Goal: Task Accomplishment & Management: Complete application form

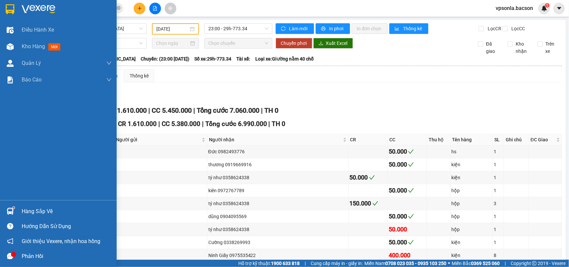
click at [15, 15] on div at bounding box center [58, 11] width 117 height 22
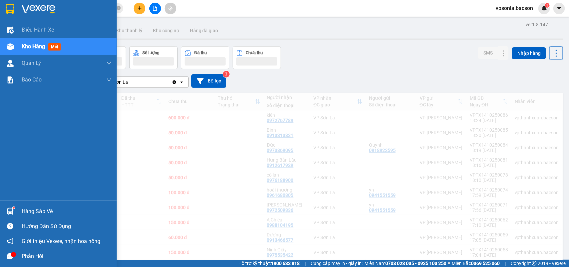
click at [2, 10] on div at bounding box center [58, 11] width 117 height 22
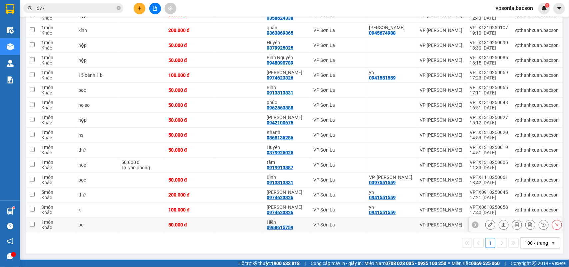
scroll to position [2, 0]
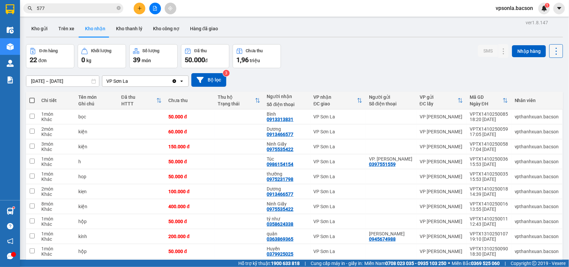
click at [551, 51] on icon at bounding box center [555, 51] width 9 height 9
click at [537, 78] on span "Làm mới" at bounding box center [540, 81] width 18 height 7
click at [38, 32] on button "Kho gửi" at bounding box center [39, 29] width 27 height 16
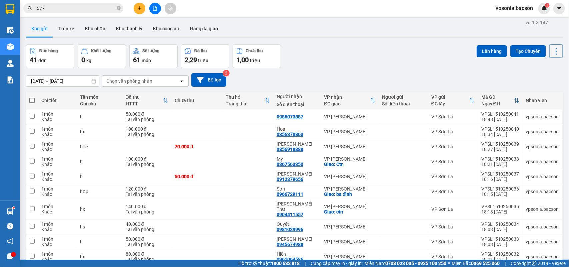
click at [551, 52] on icon at bounding box center [555, 51] width 9 height 9
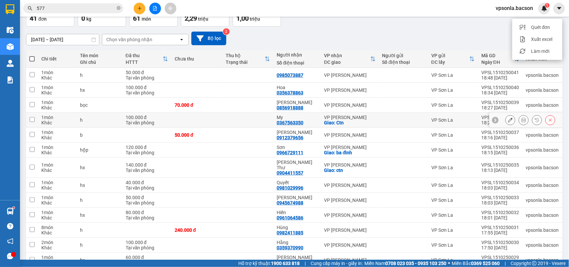
scroll to position [2, 0]
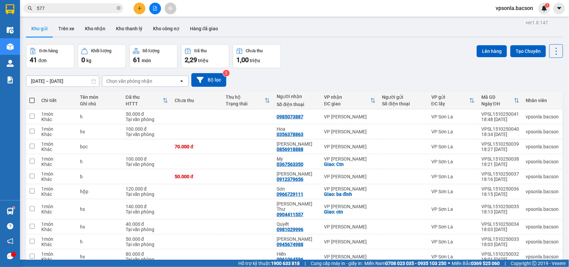
click at [147, 87] on div "Chọn văn phòng nhận" at bounding box center [140, 81] width 77 height 11
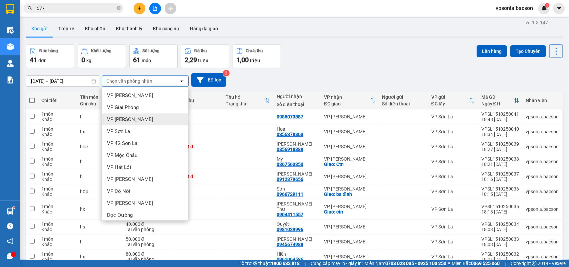
click at [136, 117] on span "VP [PERSON_NAME]" at bounding box center [130, 119] width 46 height 7
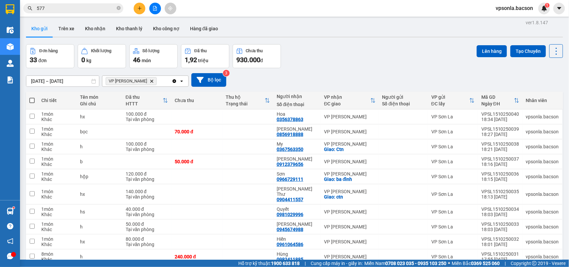
click at [33, 98] on span at bounding box center [31, 100] width 5 height 5
click at [32, 97] on input "checkbox" at bounding box center [32, 97] width 0 height 0
checkbox input "true"
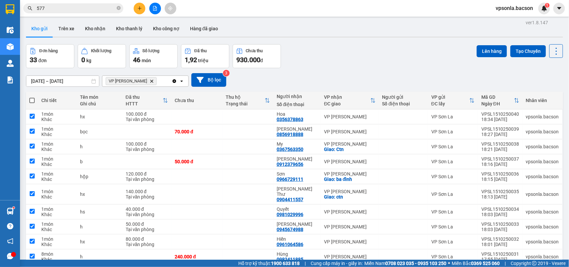
checkbox input "true"
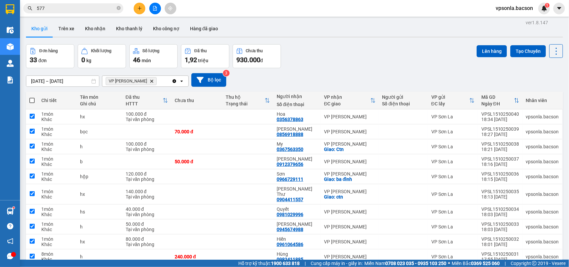
checkbox input "true"
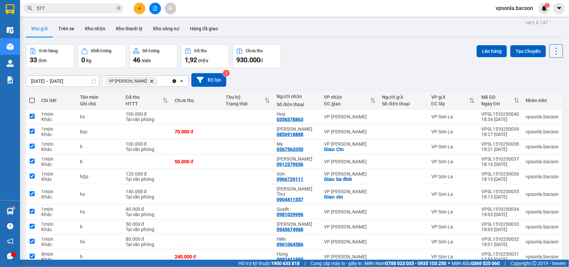
checkbox input "true"
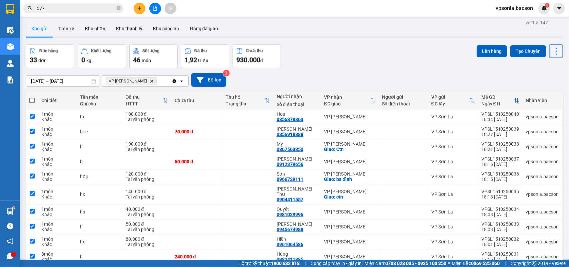
checkbox input "true"
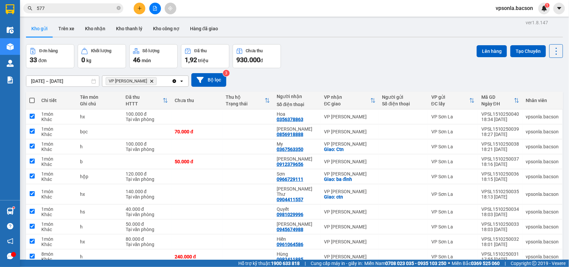
checkbox input "true"
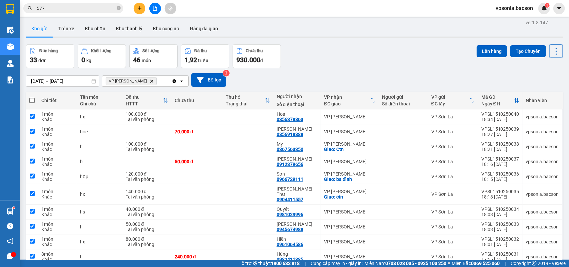
checkbox input "true"
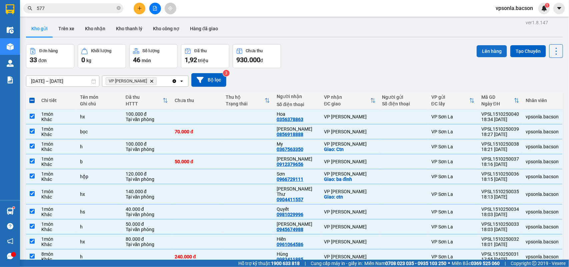
click at [482, 52] on button "Lên hàng" at bounding box center [491, 51] width 30 height 12
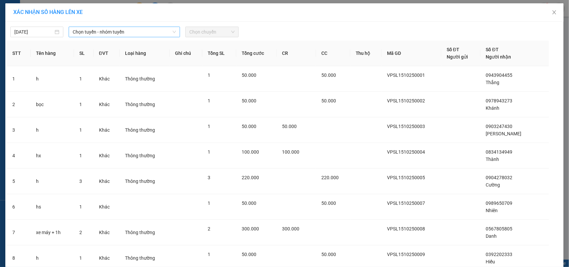
click at [83, 32] on span "Chọn tuyến - nhóm tuyến" at bounding box center [124, 32] width 103 height 10
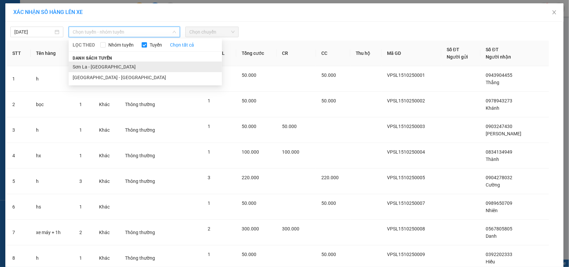
click at [75, 66] on li "Sơn La - [GEOGRAPHIC_DATA]" at bounding box center [145, 67] width 153 height 11
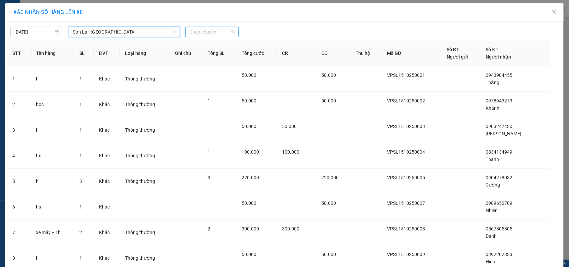
click at [212, 33] on span "Chọn chuyến" at bounding box center [211, 32] width 45 height 10
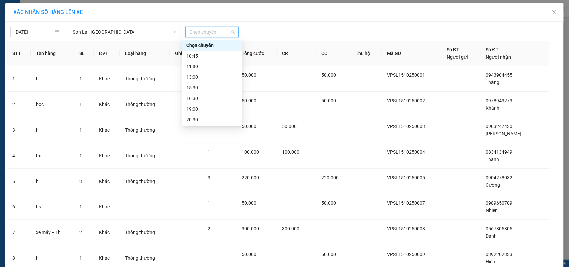
scroll to position [32, 0]
click at [196, 116] on div "22:30" at bounding box center [212, 119] width 52 height 7
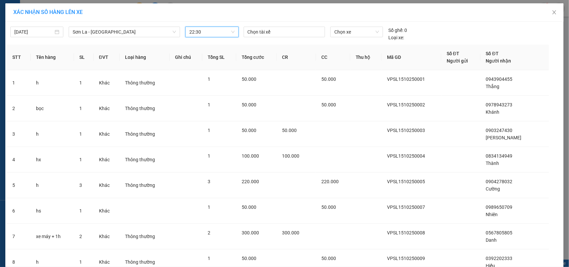
click at [368, 26] on div "[DATE] [GEOGRAPHIC_DATA] - [GEOGRAPHIC_DATA] LỌC THEO Nhóm [PERSON_NAME] tất cả…" at bounding box center [284, 32] width 555 height 18
click at [367, 32] on span "Chọn xe" at bounding box center [356, 32] width 45 height 10
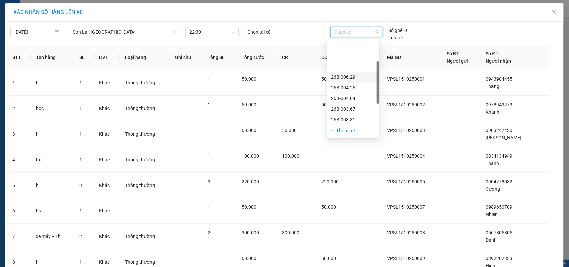
scroll to position [96, 0]
click at [337, 120] on div "29h-773.34" at bounding box center [353, 120] width 44 height 7
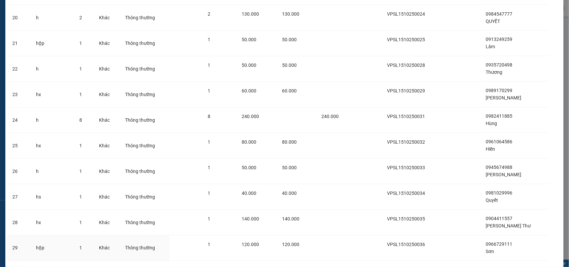
scroll to position [689, 0]
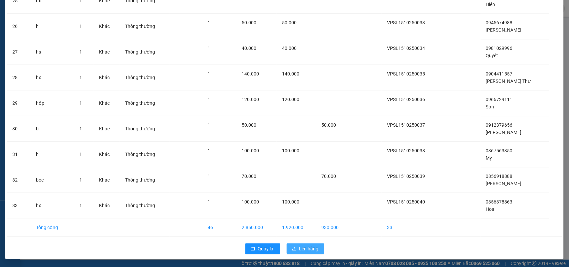
click at [292, 248] on icon "upload" at bounding box center [294, 249] width 4 height 4
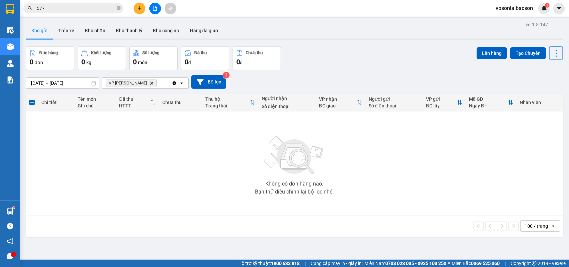
click at [48, 12] on input "577" at bounding box center [76, 8] width 79 height 7
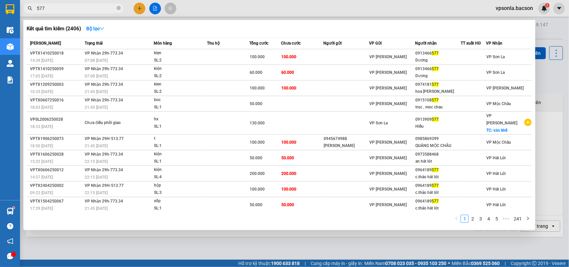
click at [48, 12] on input "577" at bounding box center [76, 8] width 79 height 7
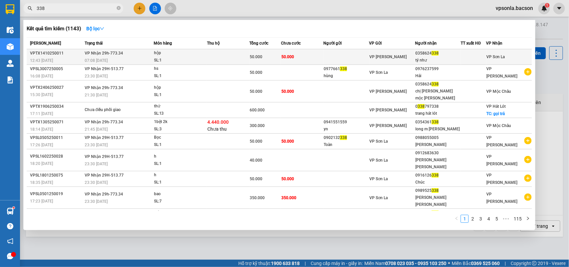
type input "338"
click at [423, 54] on div "0358624 338" at bounding box center [437, 53] width 45 height 7
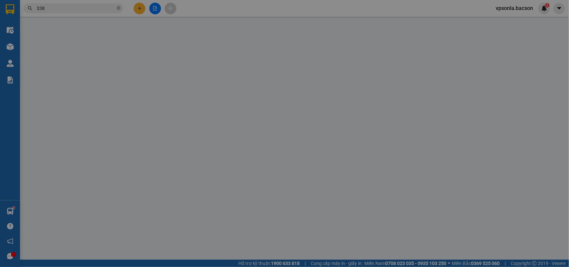
type input "0358624338"
type input "tý như"
type input "0"
type input "50.000"
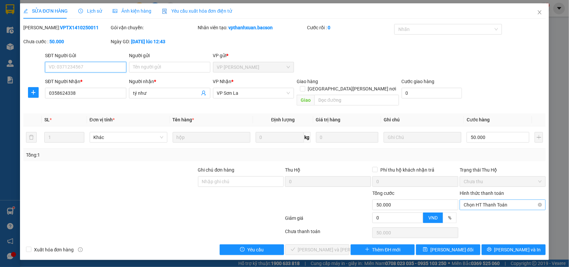
click at [467, 200] on span "Chọn HT Thanh Toán" at bounding box center [502, 205] width 78 height 10
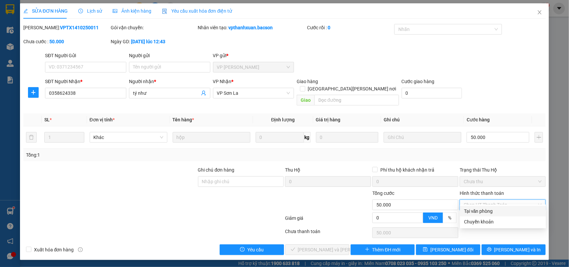
click at [467, 212] on div "Tại văn phòng" at bounding box center [503, 211] width 78 height 7
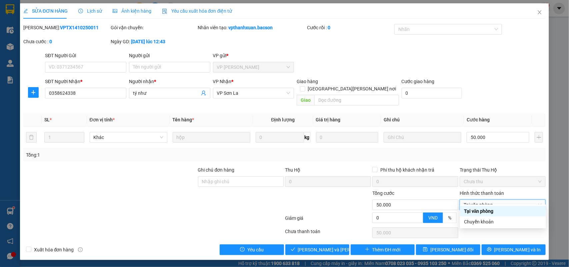
type input "0"
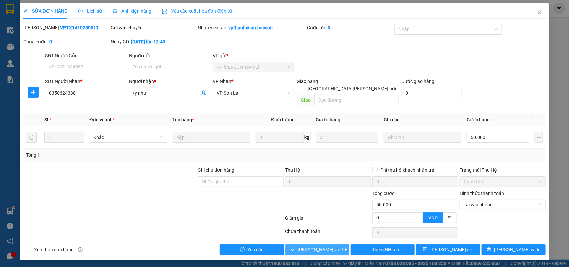
click at [314, 246] on span "[PERSON_NAME] và [PERSON_NAME] hàng" at bounding box center [343, 249] width 90 height 7
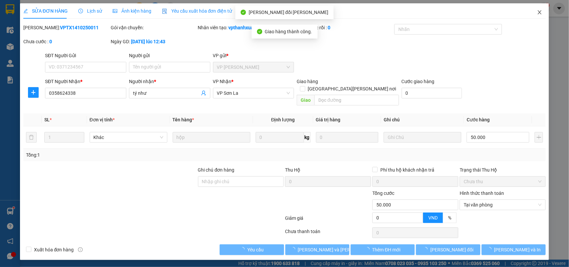
click at [537, 13] on icon "close" at bounding box center [539, 12] width 5 height 5
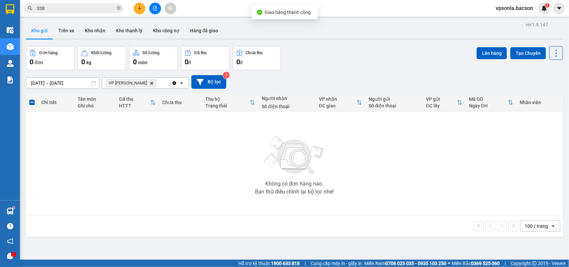
click at [175, 84] on icon "Clear all" at bounding box center [175, 83] width 4 height 4
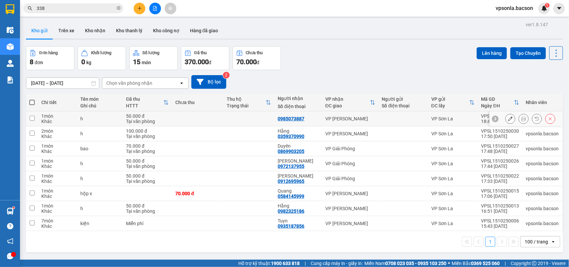
click at [416, 121] on div at bounding box center [403, 118] width 43 height 5
checkbox input "true"
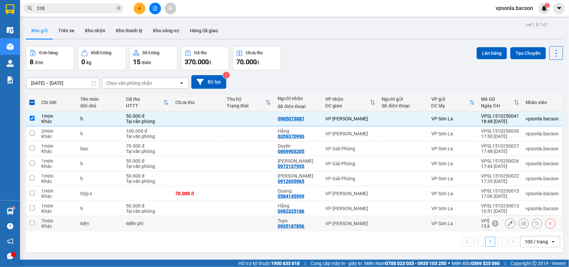
click at [328, 222] on div "VP [PERSON_NAME]" at bounding box center [350, 223] width 50 height 5
checkbox input "true"
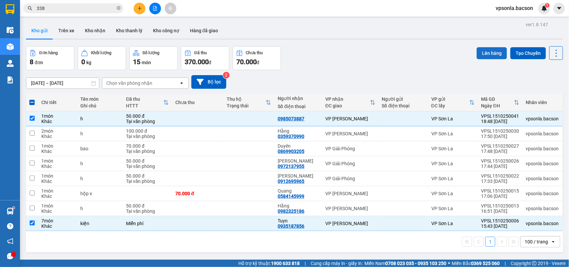
click at [487, 56] on button "Lên hàng" at bounding box center [491, 53] width 30 height 12
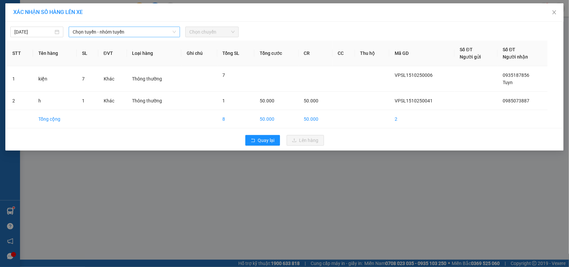
click at [84, 30] on span "Chọn tuyến - nhóm tuyến" at bounding box center [124, 32] width 103 height 10
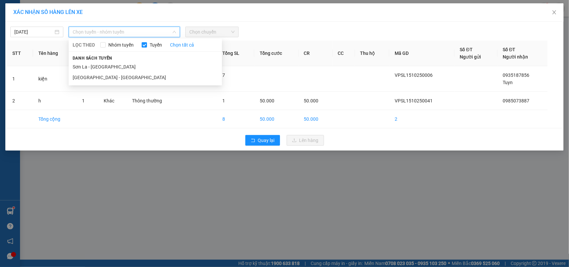
drag, startPoint x: 80, startPoint y: 64, endPoint x: 211, endPoint y: 33, distance: 134.4
click at [79, 64] on li "Sơn La - [GEOGRAPHIC_DATA]" at bounding box center [145, 67] width 153 height 11
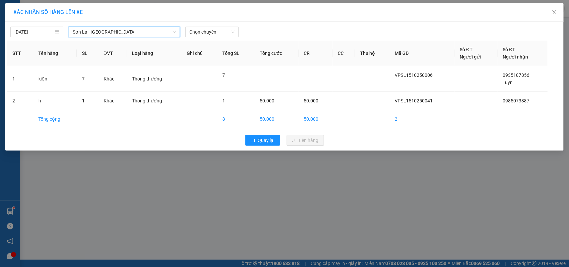
click at [241, 28] on div at bounding box center [355, 32] width 230 height 11
click at [217, 31] on span "Chọn chuyến" at bounding box center [211, 32] width 45 height 10
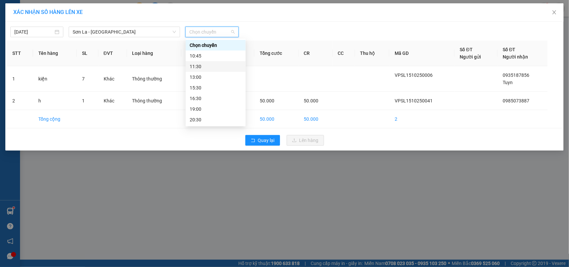
click at [195, 64] on div "11:30" at bounding box center [216, 66] width 52 height 7
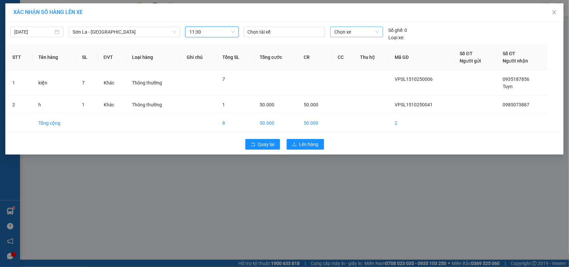
click at [355, 33] on span "Chọn xe" at bounding box center [356, 32] width 45 height 10
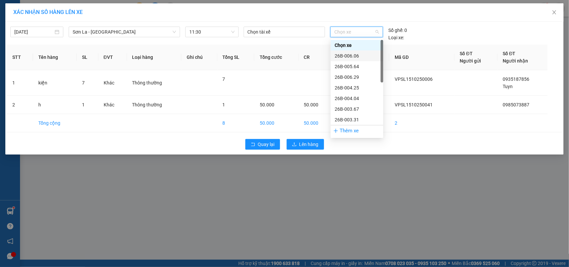
scroll to position [96, 0]
drag, startPoint x: 347, startPoint y: 118, endPoint x: 320, endPoint y: 130, distance: 28.9
click at [346, 118] on div "29h-773.34" at bounding box center [356, 120] width 45 height 7
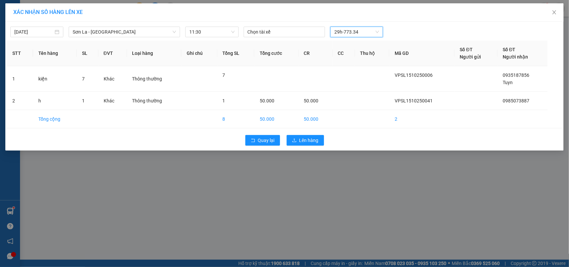
click at [315, 134] on div "Quay lại Lên hàng" at bounding box center [284, 140] width 555 height 17
drag, startPoint x: 308, startPoint y: 141, endPoint x: 300, endPoint y: 142, distance: 7.8
click at [307, 141] on span "Lên hàng" at bounding box center [308, 140] width 19 height 7
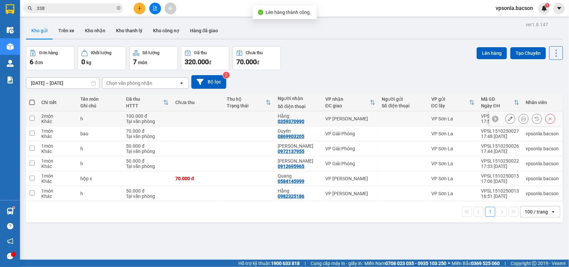
click at [407, 122] on div at bounding box center [403, 118] width 43 height 5
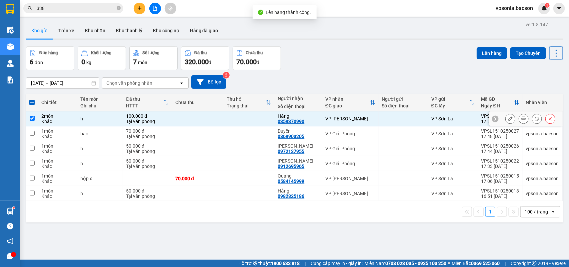
click at [389, 120] on div at bounding box center [403, 118] width 43 height 5
checkbox input "false"
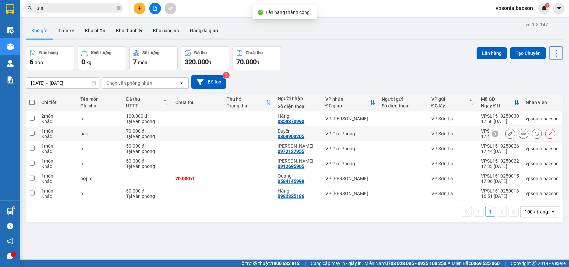
drag, startPoint x: 373, startPoint y: 136, endPoint x: 365, endPoint y: 149, distance: 15.3
click at [372, 136] on td "VP Giải Phóng" at bounding box center [350, 134] width 57 height 15
checkbox input "true"
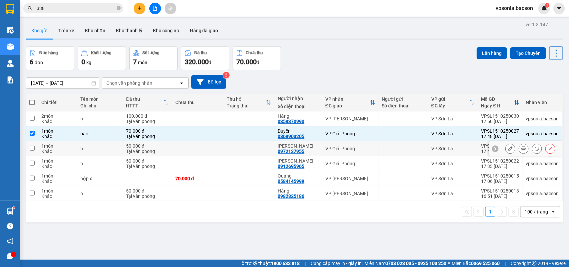
drag, startPoint x: 365, startPoint y: 149, endPoint x: 357, endPoint y: 162, distance: 15.5
click at [365, 149] on div "VP Giải Phóng" at bounding box center [350, 148] width 50 height 5
checkbox input "true"
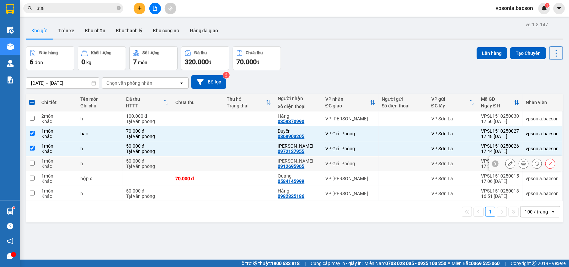
click at [356, 163] on div "VP Giải Phóng" at bounding box center [350, 163] width 50 height 5
checkbox input "true"
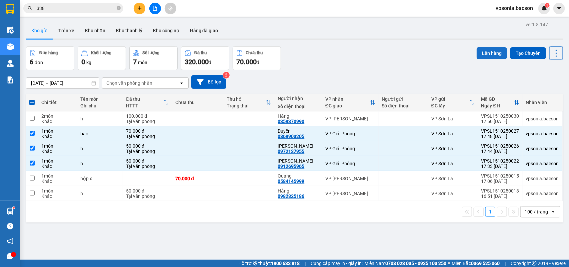
click at [480, 50] on button "Lên hàng" at bounding box center [491, 53] width 30 height 12
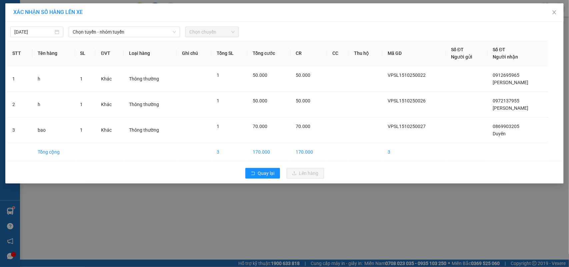
click at [104, 24] on div "[DATE] [PERSON_NAME] - nhóm [PERSON_NAME] chuyến" at bounding box center [284, 30] width 555 height 14
click at [104, 30] on span "Chọn tuyến - nhóm tuyến" at bounding box center [124, 32] width 103 height 10
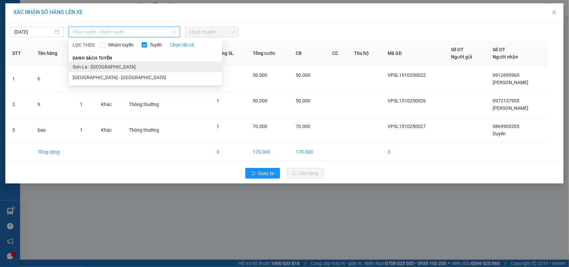
click at [82, 67] on li "Sơn La - [GEOGRAPHIC_DATA]" at bounding box center [145, 67] width 153 height 11
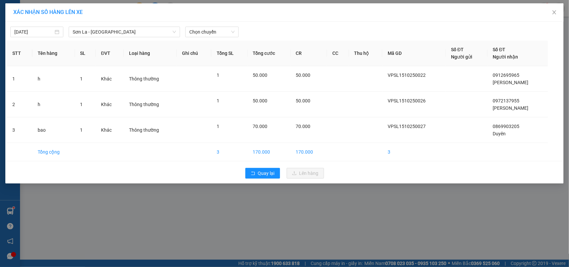
drag, startPoint x: 210, startPoint y: 39, endPoint x: 214, endPoint y: 32, distance: 8.0
click at [211, 39] on div "[DATE] [GEOGRAPHIC_DATA] LỌC THEO Nhóm [PERSON_NAME] tất cả [PERSON_NAME] sách …" at bounding box center [284, 103] width 558 height 162
click at [214, 32] on span "Chọn chuyến" at bounding box center [211, 32] width 45 height 10
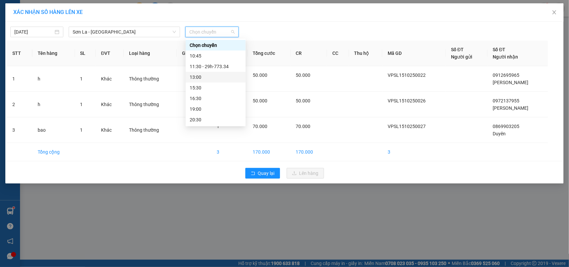
click at [201, 75] on div "13:00" at bounding box center [216, 77] width 52 height 7
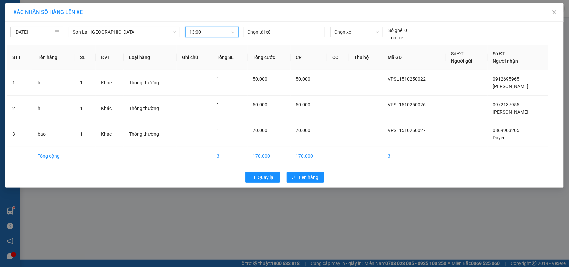
click at [364, 26] on div "[DATE] [GEOGRAPHIC_DATA] - [GEOGRAPHIC_DATA] LỌC THEO Nhóm [PERSON_NAME] tất cả…" at bounding box center [284, 32] width 555 height 18
click at [557, 11] on span "Close" at bounding box center [554, 12] width 19 height 19
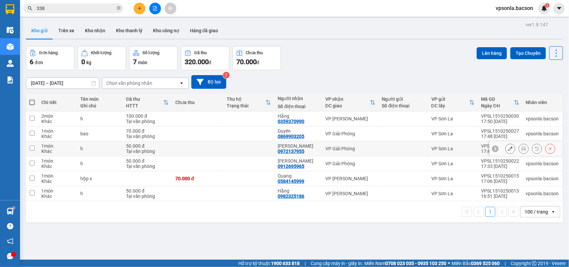
click at [407, 146] on td at bounding box center [402, 149] width 49 height 15
checkbox input "true"
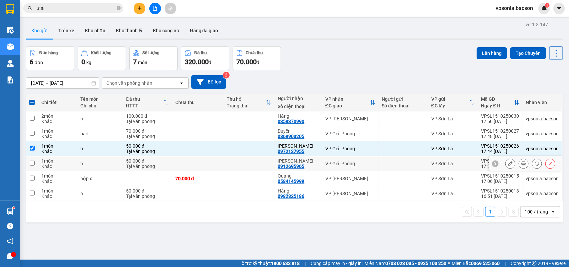
click at [399, 164] on div at bounding box center [403, 163] width 43 height 5
checkbox input "true"
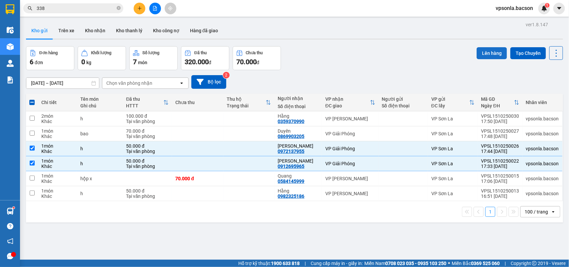
click at [492, 54] on button "Lên hàng" at bounding box center [491, 53] width 30 height 12
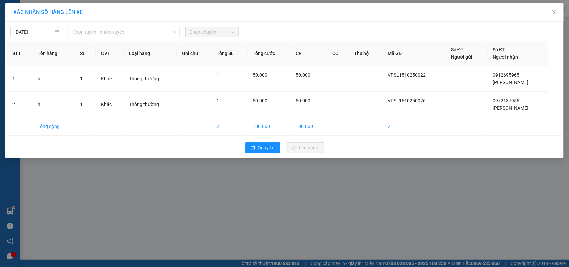
click at [114, 29] on span "Chọn tuyến - nhóm tuyến" at bounding box center [124, 32] width 103 height 10
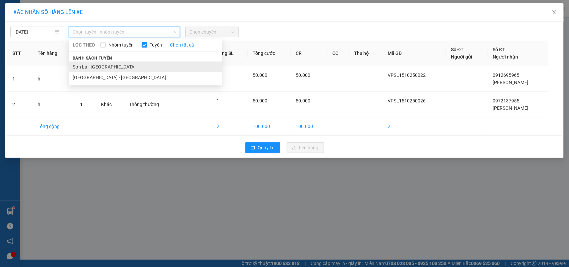
click at [87, 62] on li "Sơn La - [GEOGRAPHIC_DATA]" at bounding box center [145, 67] width 153 height 11
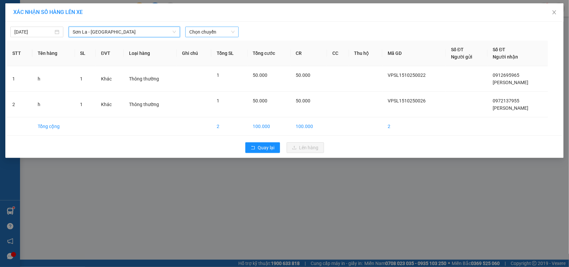
click at [222, 34] on span "Chọn chuyến" at bounding box center [211, 32] width 45 height 10
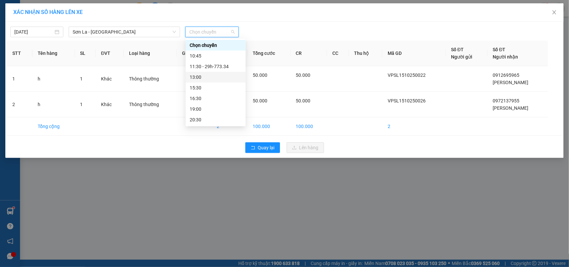
click at [200, 74] on div "13:00" at bounding box center [216, 77] width 52 height 7
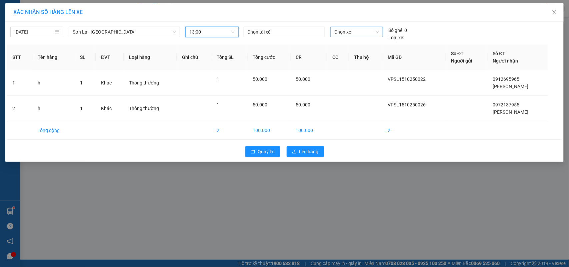
click at [351, 30] on span "Chọn xe" at bounding box center [356, 32] width 45 height 10
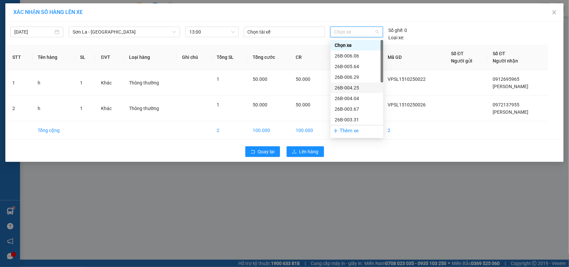
scroll to position [96, 0]
click at [352, 118] on div "29h-773.34" at bounding box center [356, 120] width 45 height 7
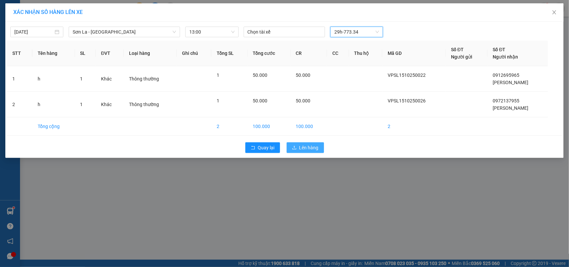
click at [302, 150] on span "Lên hàng" at bounding box center [308, 147] width 19 height 7
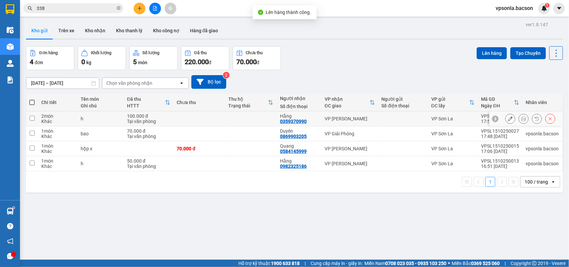
click at [482, 114] on tr "2 món Khác h 100.000 đ [PERSON_NAME] Hằng 0359370990 VP [PERSON_NAME] VP Sơn La…" at bounding box center [294, 119] width 537 height 15
checkbox input "true"
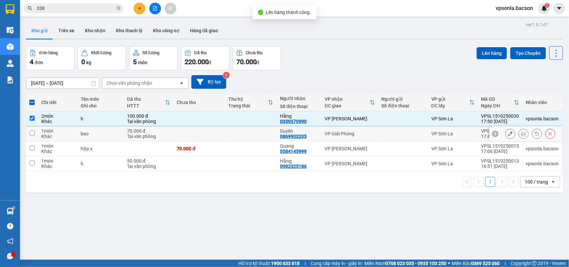
click at [467, 136] on div "VP Sơn La" at bounding box center [452, 133] width 43 height 5
checkbox input "true"
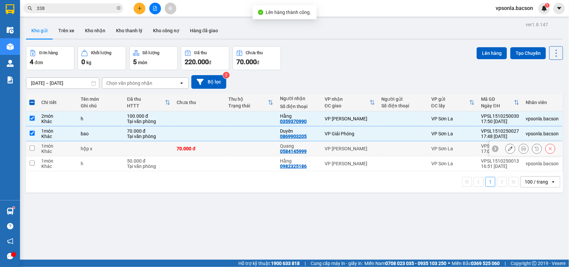
drag, startPoint x: 454, startPoint y: 152, endPoint x: 449, endPoint y: 157, distance: 7.3
click at [453, 154] on td "VP Sơn La" at bounding box center [453, 149] width 50 height 15
checkbox input "true"
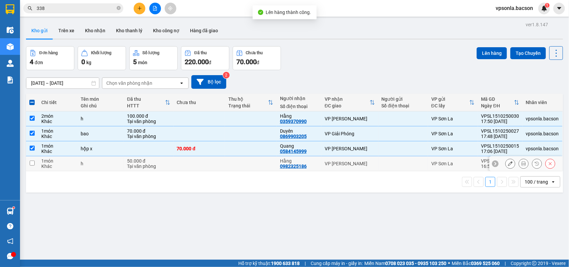
click at [444, 162] on div "VP Sơn La" at bounding box center [452, 163] width 43 height 5
checkbox input "true"
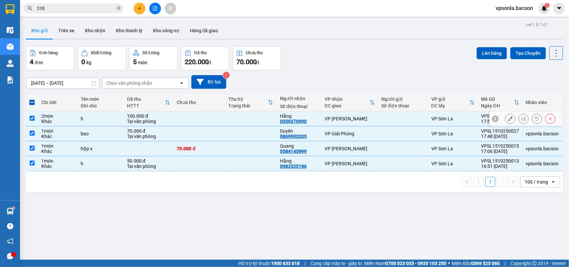
click at [431, 118] on div "VP Sơn La" at bounding box center [452, 118] width 43 height 5
checkbox input "false"
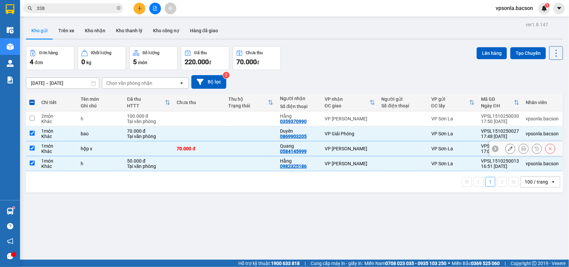
drag, startPoint x: 410, startPoint y: 143, endPoint x: 405, endPoint y: 152, distance: 10.1
click at [410, 144] on td at bounding box center [403, 149] width 50 height 15
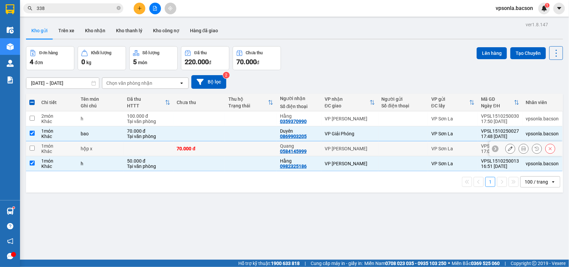
click at [404, 156] on td at bounding box center [403, 149] width 50 height 15
checkbox input "true"
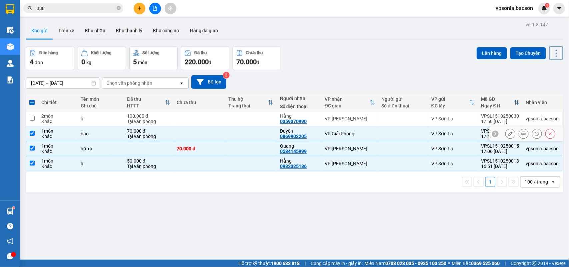
click at [403, 134] on div at bounding box center [402, 133] width 43 height 5
checkbox input "false"
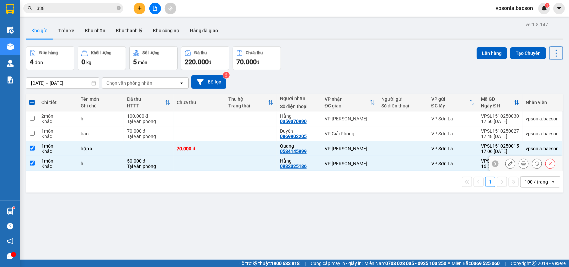
click at [392, 167] on div at bounding box center [402, 163] width 43 height 5
checkbox input "false"
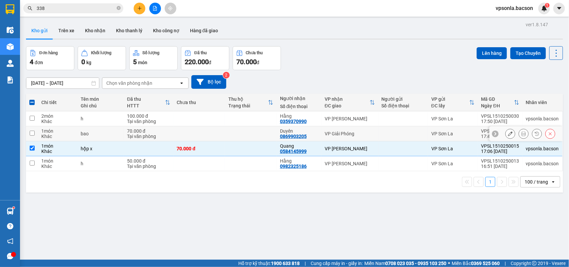
click at [378, 132] on td at bounding box center [403, 134] width 50 height 15
checkbox input "true"
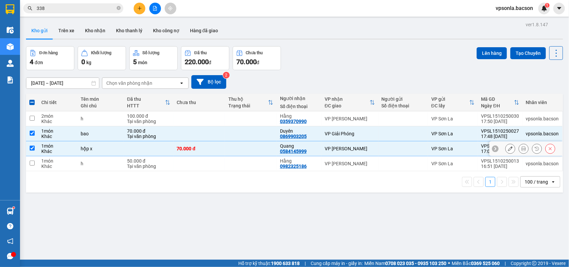
click at [361, 143] on td "VP [PERSON_NAME]" at bounding box center [349, 149] width 57 height 15
checkbox input "false"
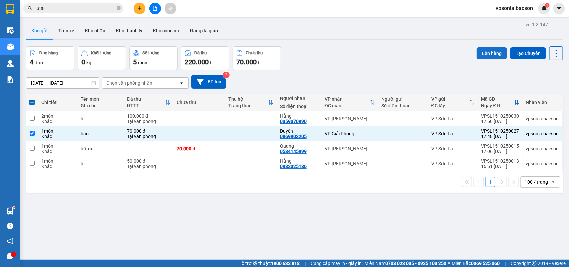
click at [476, 51] on button "Lên hàng" at bounding box center [491, 53] width 30 height 12
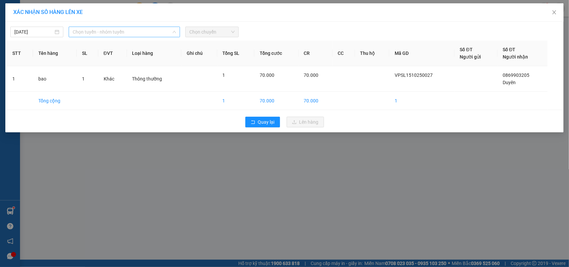
click at [127, 34] on span "Chọn tuyến - nhóm tuyến" at bounding box center [124, 32] width 103 height 10
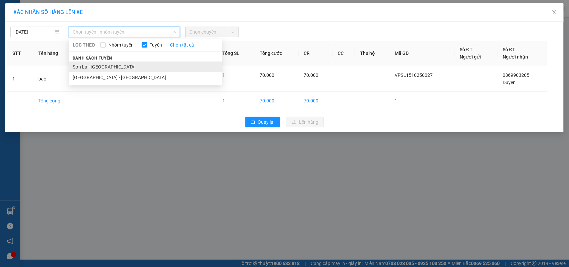
click at [89, 64] on li "Sơn La - [GEOGRAPHIC_DATA]" at bounding box center [145, 67] width 153 height 11
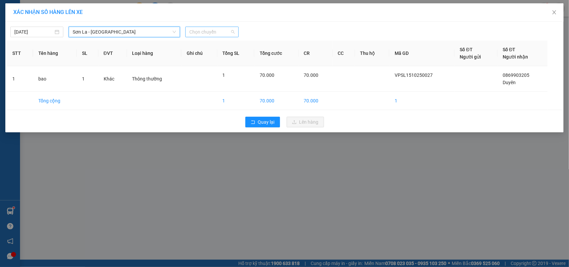
click at [197, 32] on span "Chọn chuyến" at bounding box center [211, 32] width 45 height 10
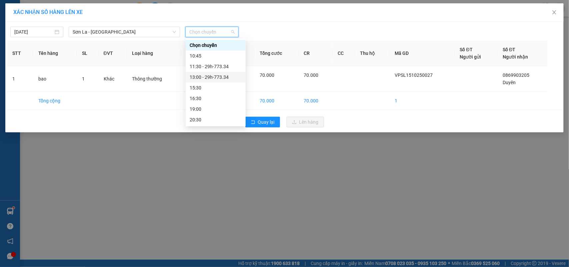
click at [200, 77] on div "13:00 - 29h-773.34" at bounding box center [216, 77] width 52 height 7
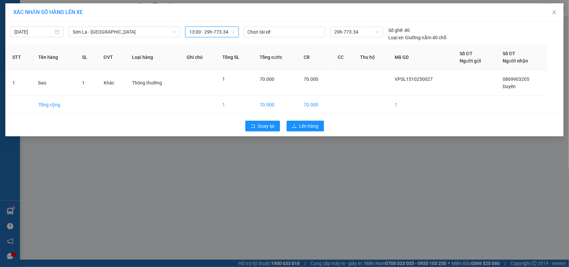
click at [325, 127] on div "Quay lại Lên hàng" at bounding box center [284, 126] width 555 height 17
click at [317, 128] on span "Lên hàng" at bounding box center [308, 126] width 19 height 7
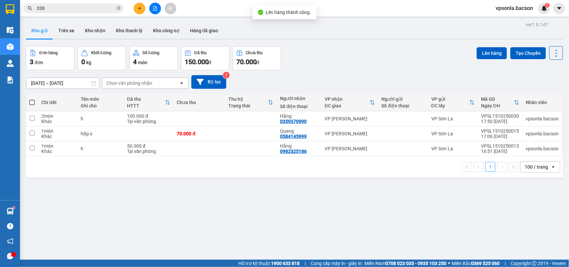
click at [33, 100] on span at bounding box center [31, 102] width 5 height 5
click at [32, 99] on input "checkbox" at bounding box center [32, 99] width 0 height 0
checkbox input "true"
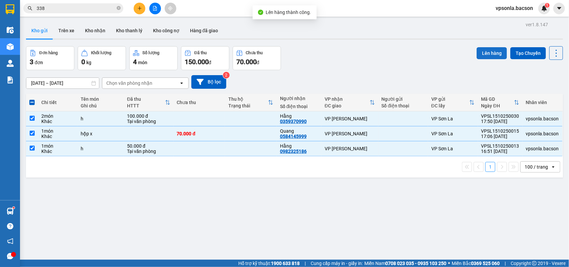
click at [481, 56] on button "Lên hàng" at bounding box center [491, 53] width 30 height 12
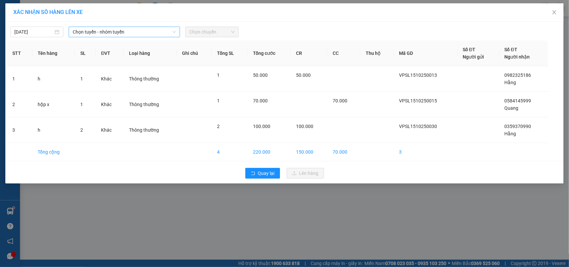
click at [122, 35] on span "Chọn tuyến - nhóm tuyến" at bounding box center [124, 32] width 103 height 10
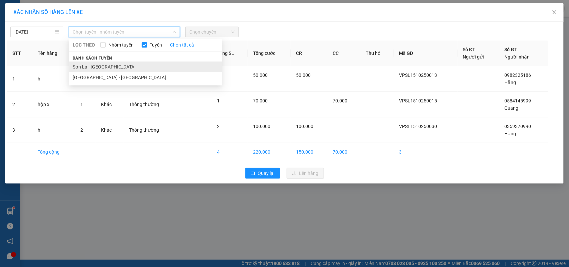
click at [92, 62] on li "Sơn La - [GEOGRAPHIC_DATA]" at bounding box center [145, 67] width 153 height 11
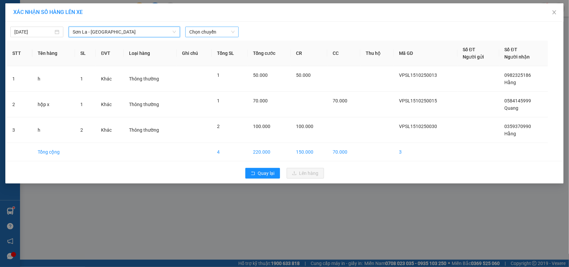
click at [217, 35] on span "Chọn chuyến" at bounding box center [211, 32] width 45 height 10
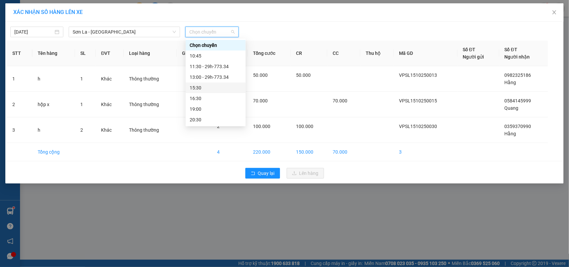
click at [193, 85] on div "15:30" at bounding box center [216, 87] width 52 height 7
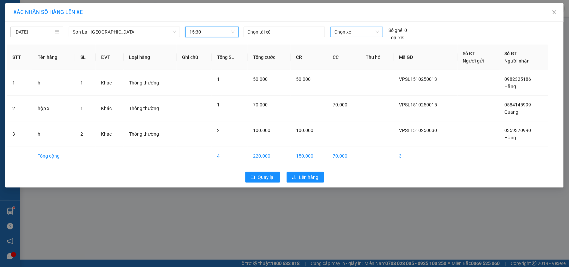
click at [352, 32] on span "Chọn xe" at bounding box center [356, 32] width 45 height 10
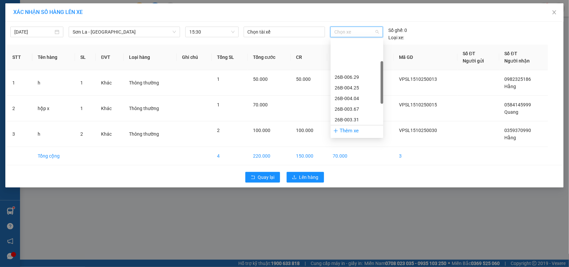
scroll to position [96, 0]
click at [345, 121] on div "29h-773.34" at bounding box center [356, 120] width 45 height 7
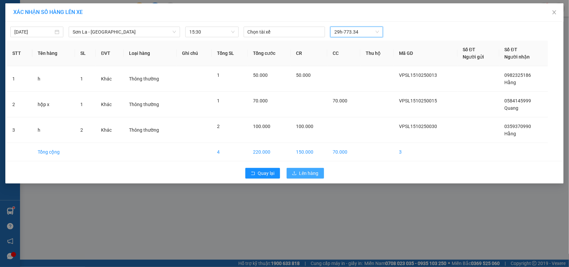
click at [301, 169] on button "Lên hàng" at bounding box center [304, 173] width 37 height 11
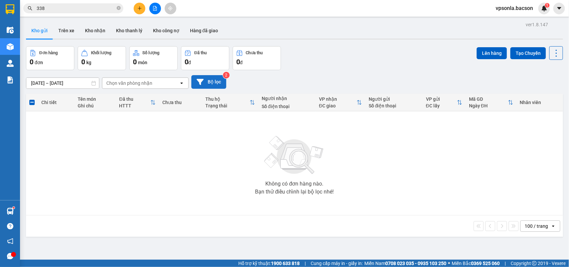
click at [211, 83] on button "Bộ lọc" at bounding box center [208, 82] width 35 height 14
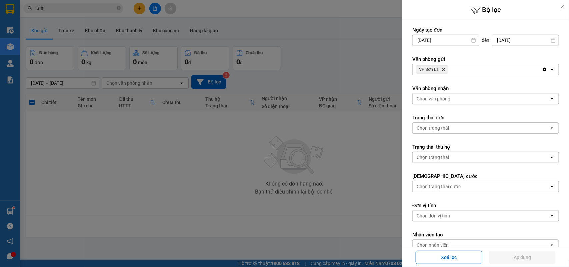
click at [212, 84] on div at bounding box center [284, 133] width 569 height 267
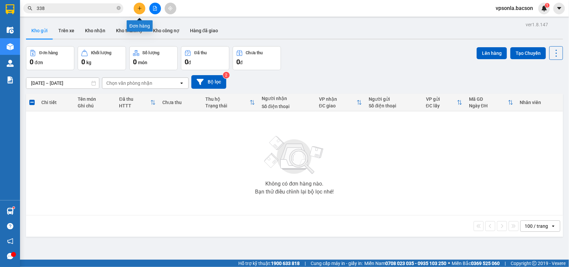
click at [139, 11] on button at bounding box center [140, 9] width 12 height 12
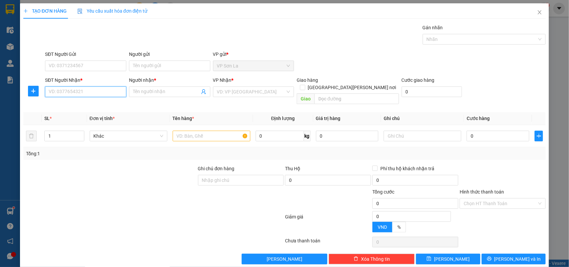
drag, startPoint x: 97, startPoint y: 93, endPoint x: 354, endPoint y: 30, distance: 265.1
click at [96, 93] on input "SĐT Người Nhận *" at bounding box center [85, 92] width 81 height 11
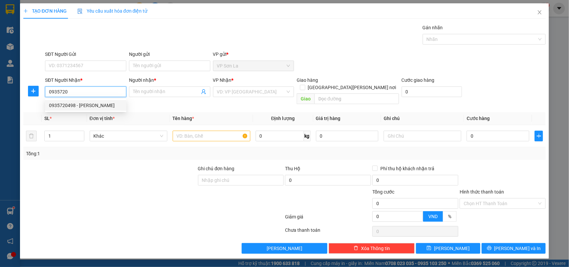
drag, startPoint x: 75, startPoint y: 108, endPoint x: 94, endPoint y: 111, distance: 19.2
click at [76, 108] on div "0935720498 - [PERSON_NAME]" at bounding box center [85, 105] width 73 height 7
type input "0935720498"
type input "Thương"
type input "0935720498"
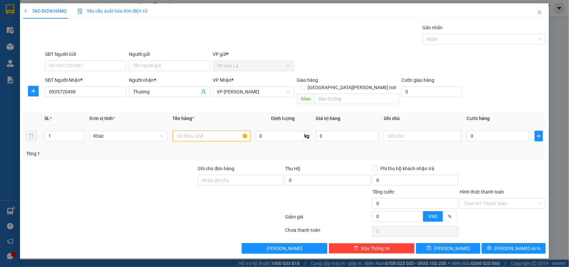
click at [205, 131] on input "text" at bounding box center [212, 136] width 78 height 11
type input "h"
type input "5"
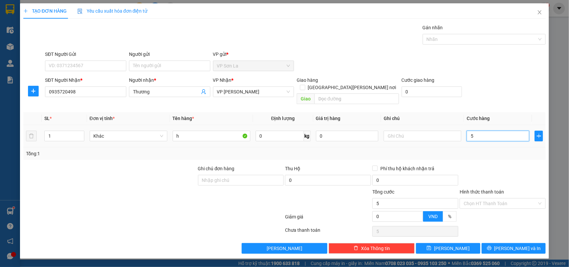
type input "50"
click at [477, 199] on input "Hình thức thanh toán" at bounding box center [499, 204] width 73 height 10
type input "50.000"
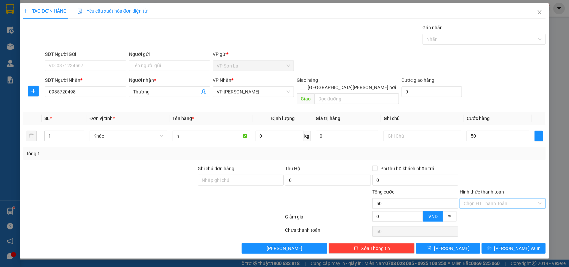
type input "50.000"
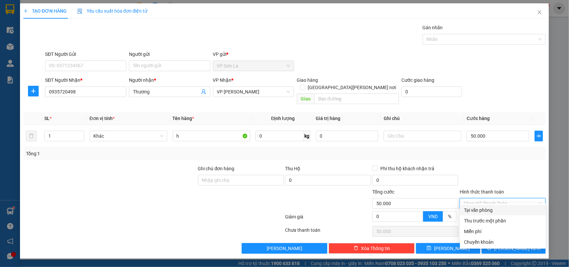
click at [476, 208] on div "Tại văn phòng" at bounding box center [503, 210] width 78 height 7
type input "0"
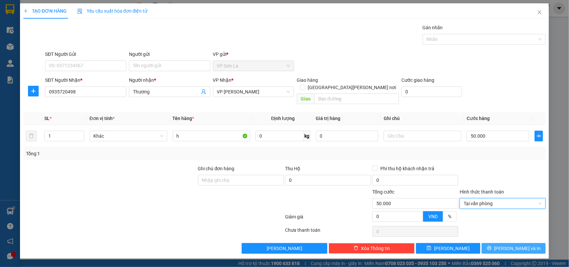
click at [505, 247] on button "[PERSON_NAME] và In" at bounding box center [513, 248] width 64 height 11
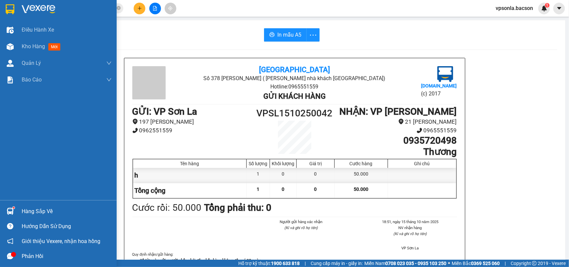
click at [4, 9] on div at bounding box center [10, 9] width 12 height 12
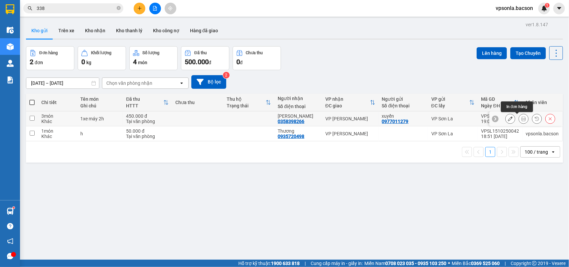
click at [519, 117] on button at bounding box center [523, 119] width 9 height 12
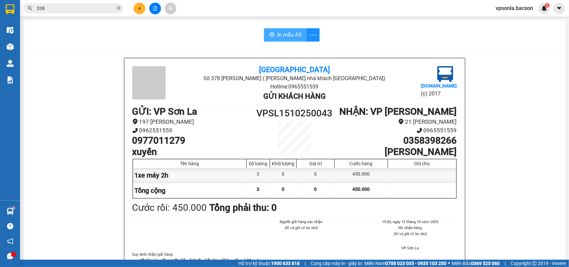
click at [291, 31] on span "In mẫu A5" at bounding box center [289, 35] width 24 height 8
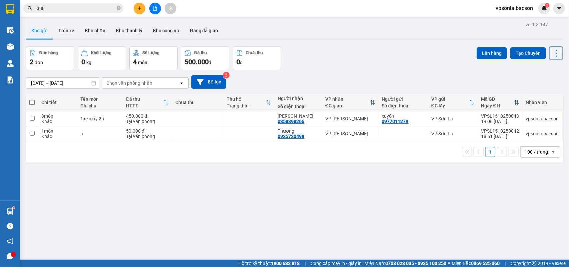
click at [316, 69] on div "Đơn hàng 2 đơn [PERSON_NAME] 0 kg Số [PERSON_NAME] 4 món Đã thu 500.000 [PERSON…" at bounding box center [294, 58] width 537 height 24
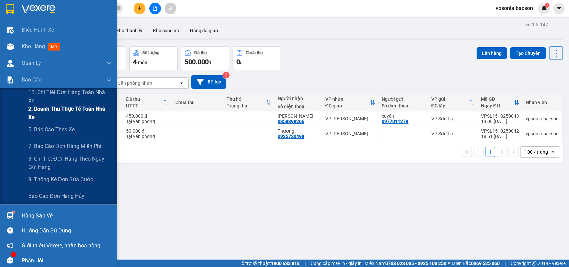
click at [63, 113] on span "2. Doanh thu thực tế toàn nhà xe" at bounding box center [69, 113] width 83 height 17
